Goal: Information Seeking & Learning: Learn about a topic

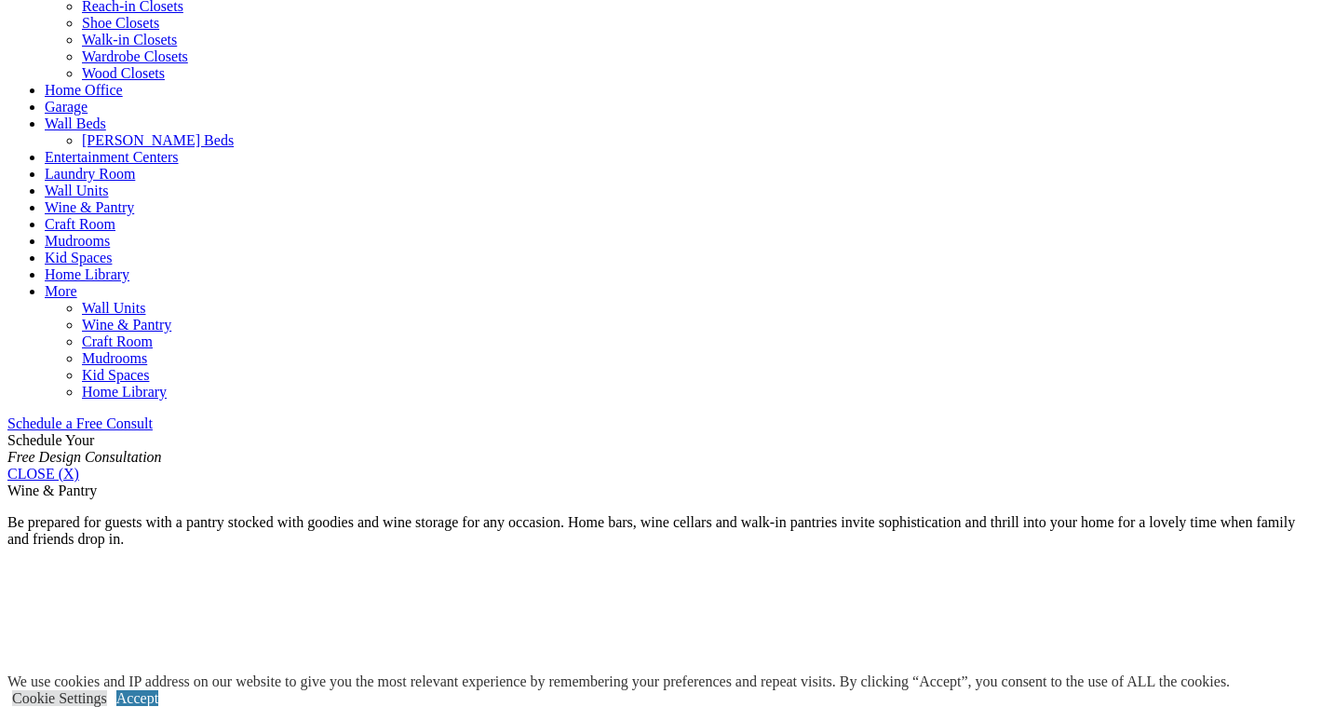
scroll to position [931, 0]
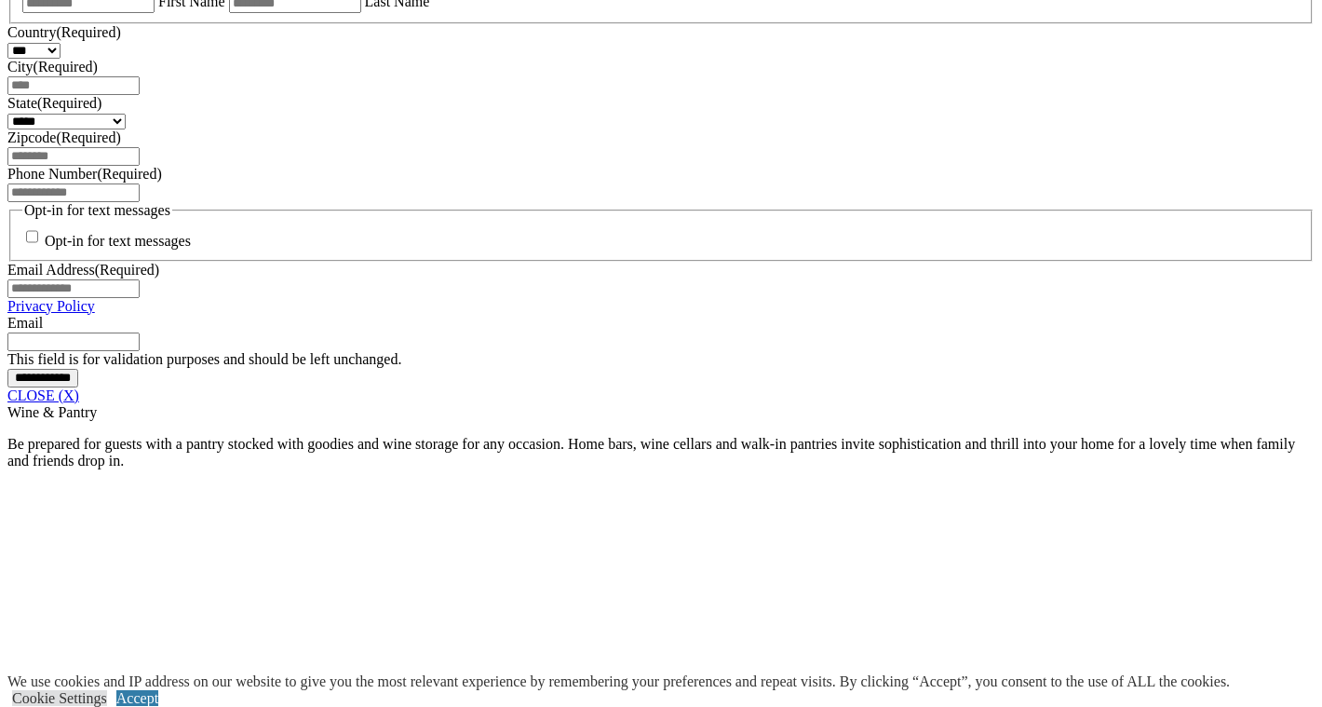
scroll to position [1374, 0]
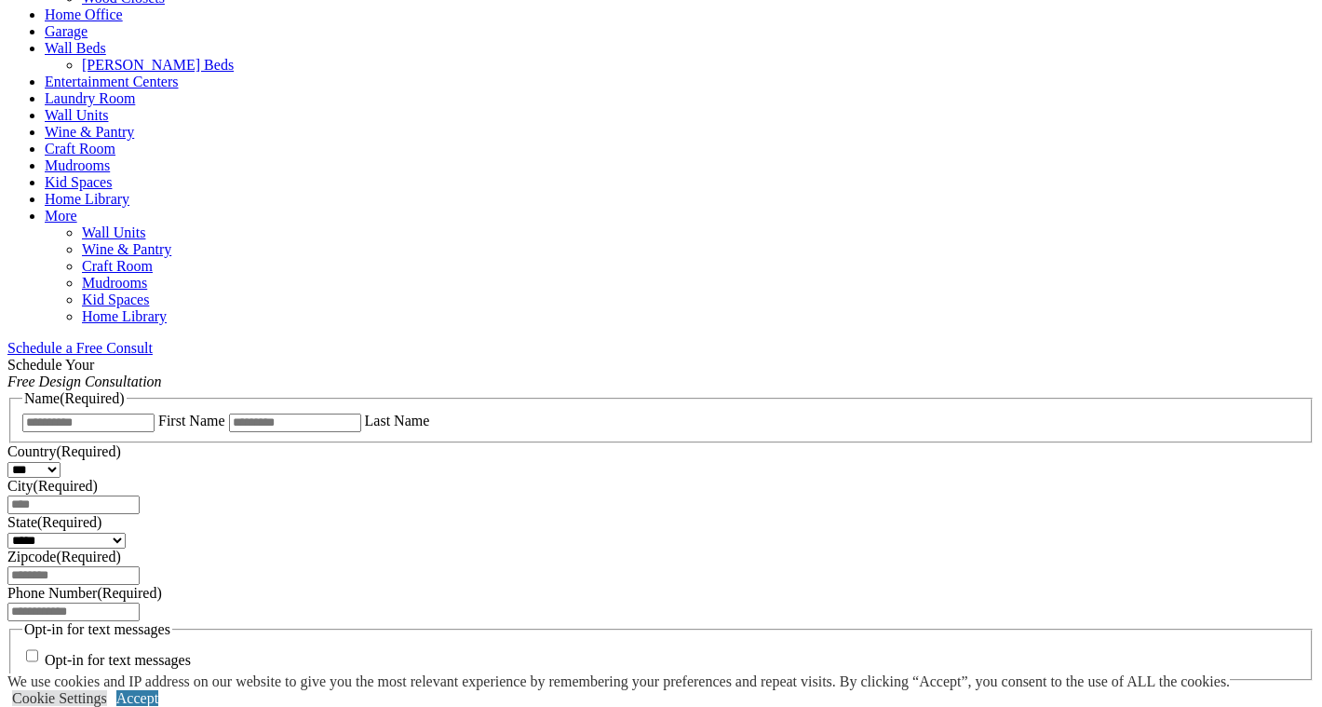
scroll to position [921, 0]
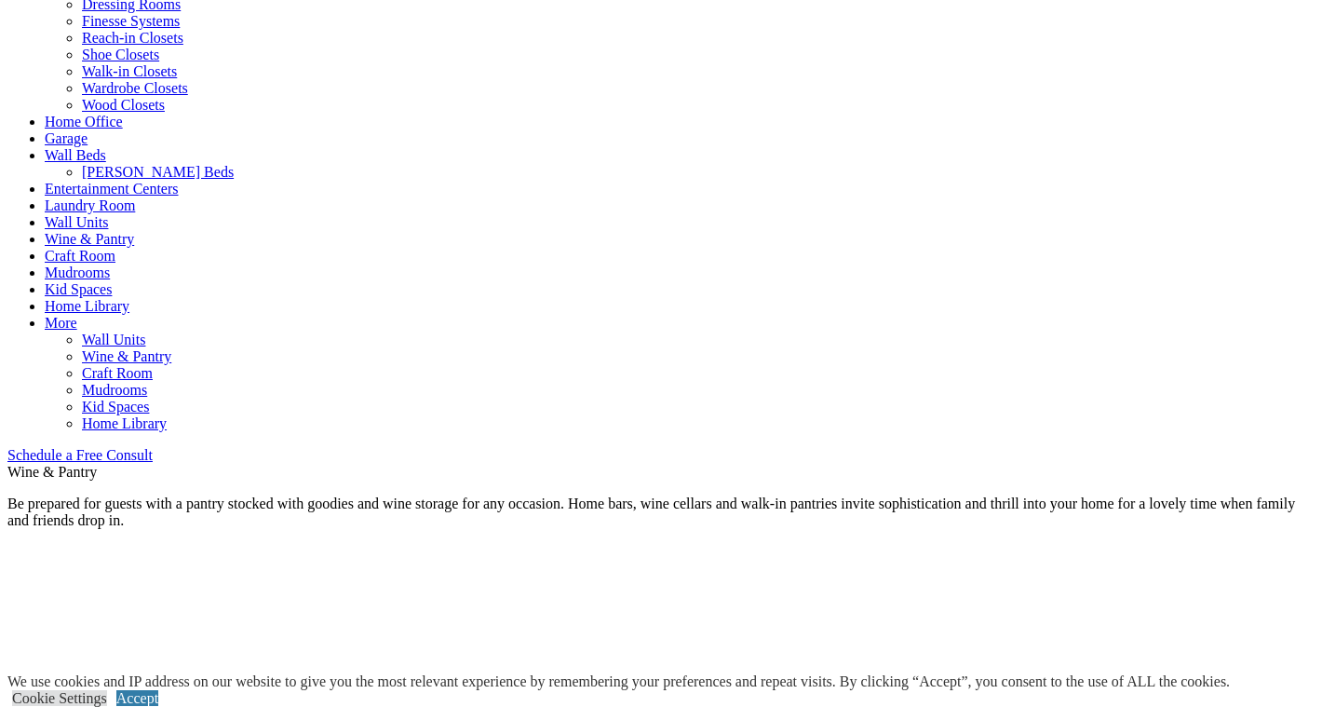
scroll to position [794, 0]
